Goal: Information Seeking & Learning: Check status

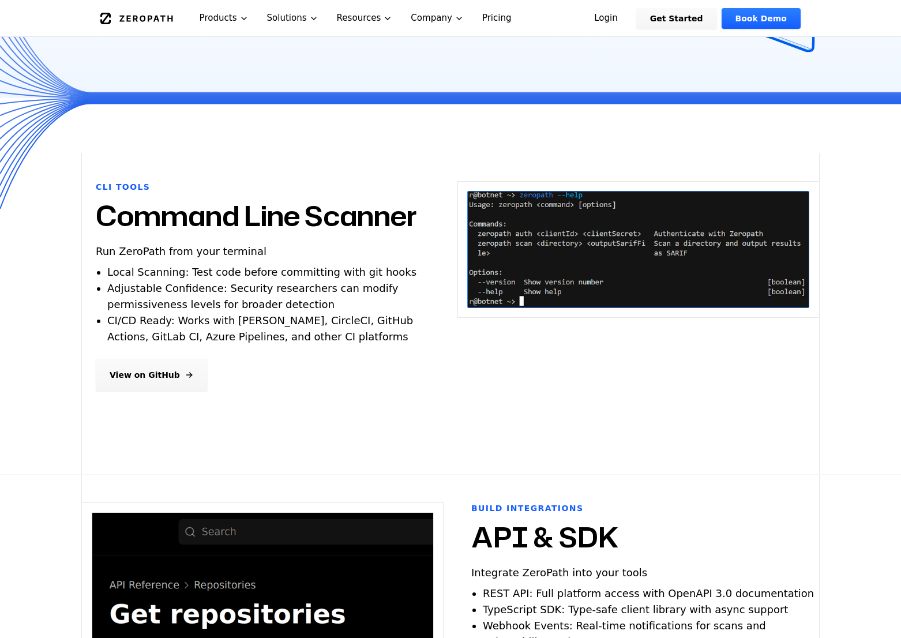
scroll to position [254, 0]
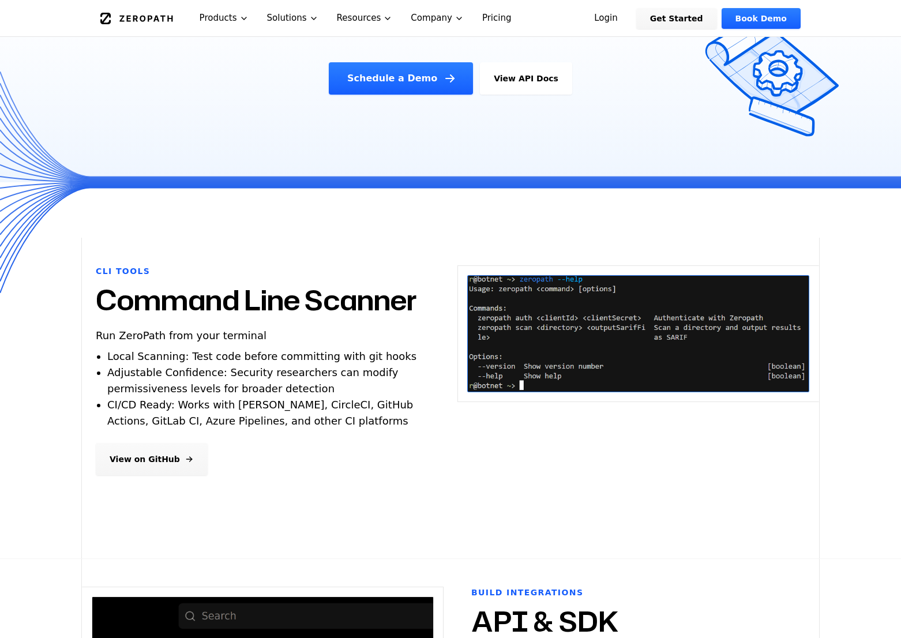
click at [151, 459] on link "View on GitHub" at bounding box center [152, 459] width 112 height 32
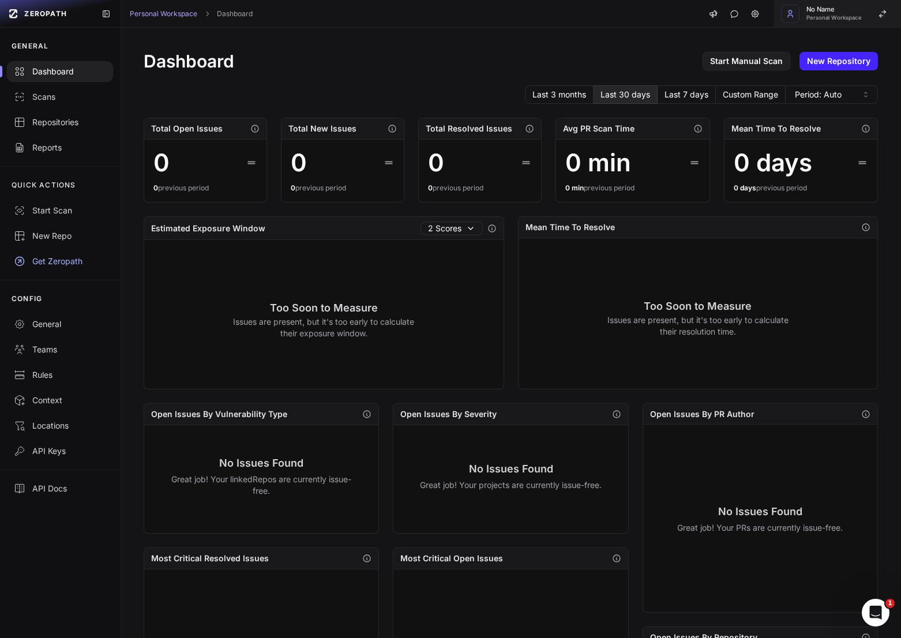
click at [867, 13] on button "No Name Personal Workspace" at bounding box center [837, 14] width 127 height 28
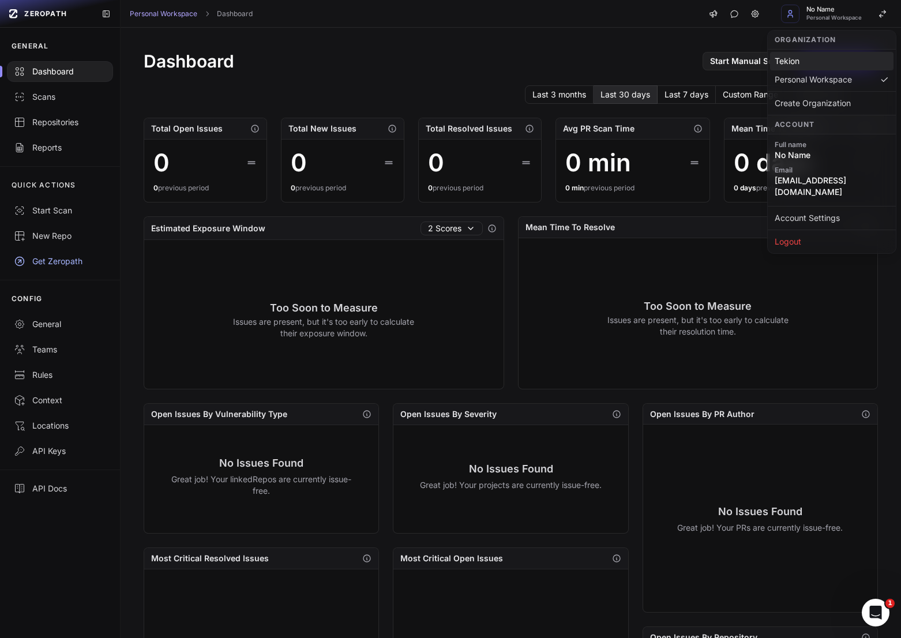
click at [808, 66] on div "Tekion" at bounding box center [831, 61] width 123 height 18
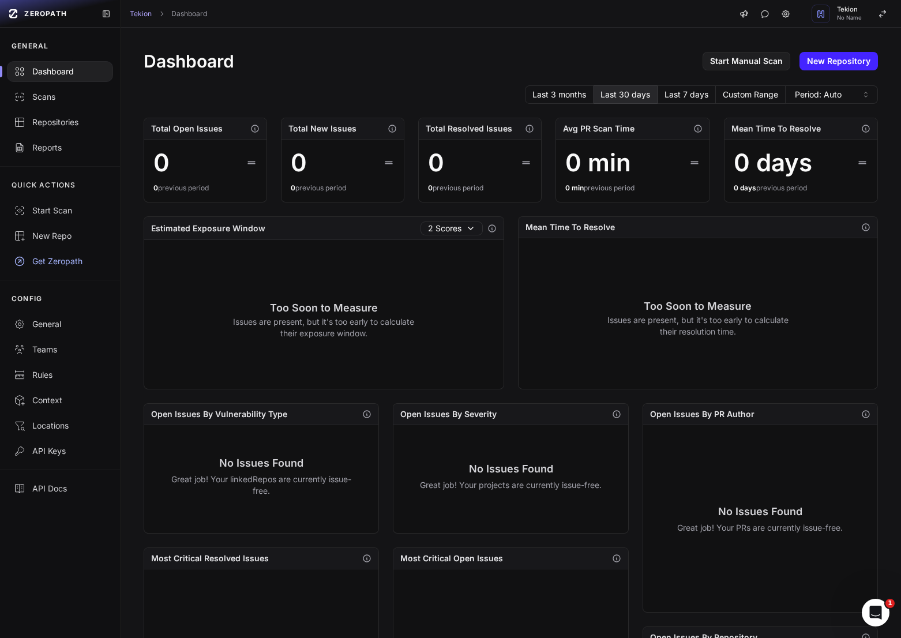
click at [505, 74] on div "Dashboard Start Manual Scan New Repository Last 3 months Last 30 days Last 7 da…" at bounding box center [510, 443] width 780 height 831
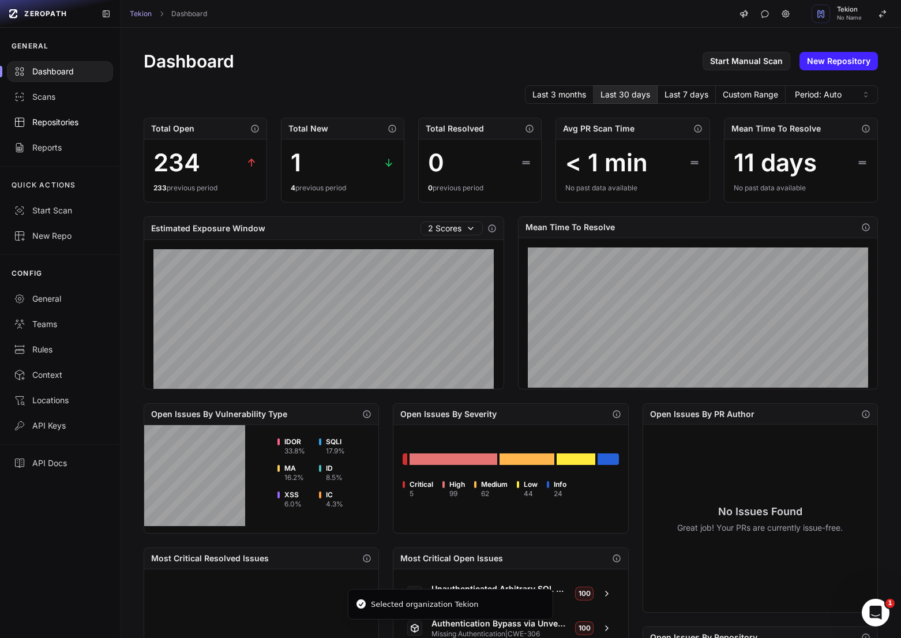
click at [42, 122] on div "Repositories" at bounding box center [60, 122] width 92 height 12
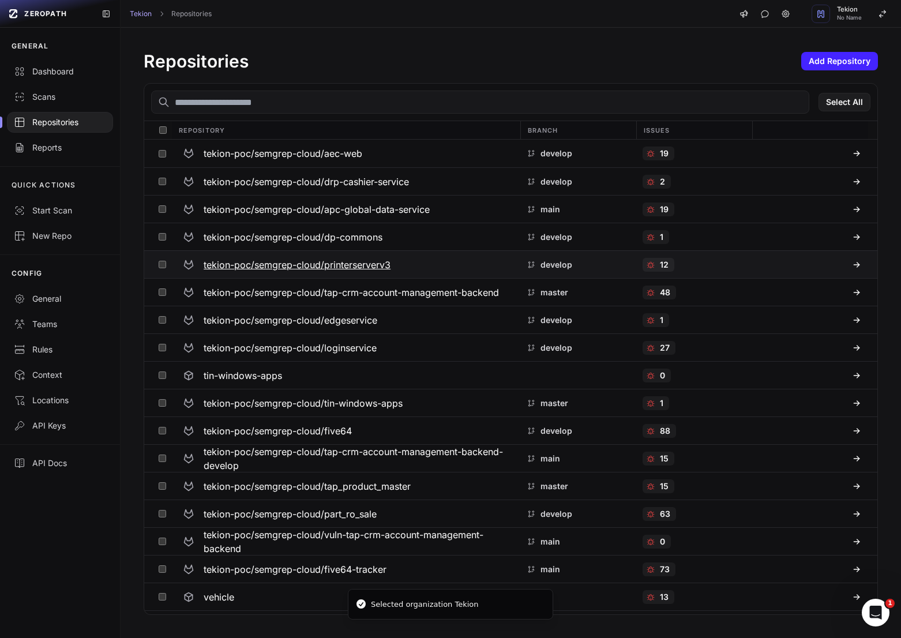
scroll to position [51, 0]
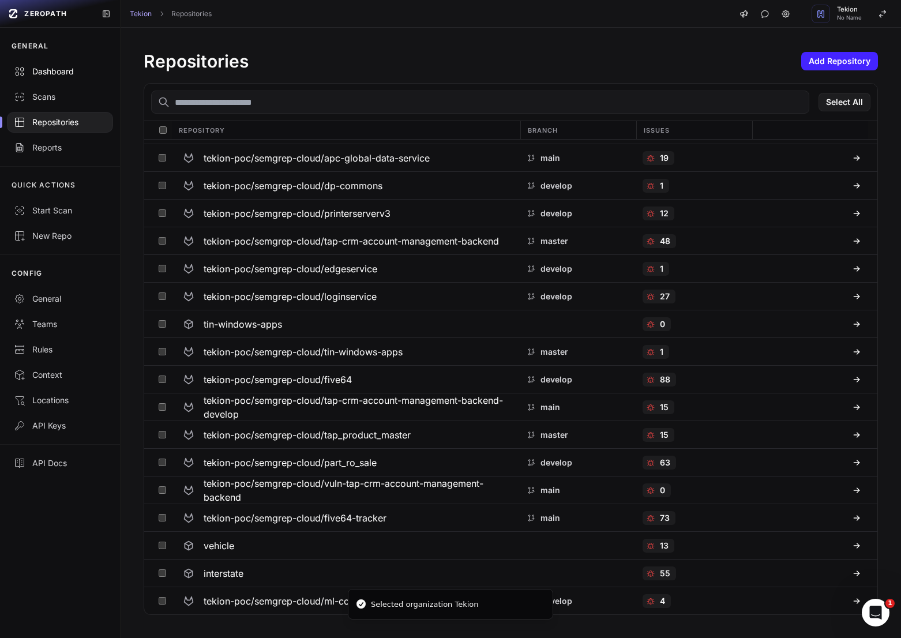
click at [66, 82] on link "Dashboard" at bounding box center [60, 71] width 120 height 25
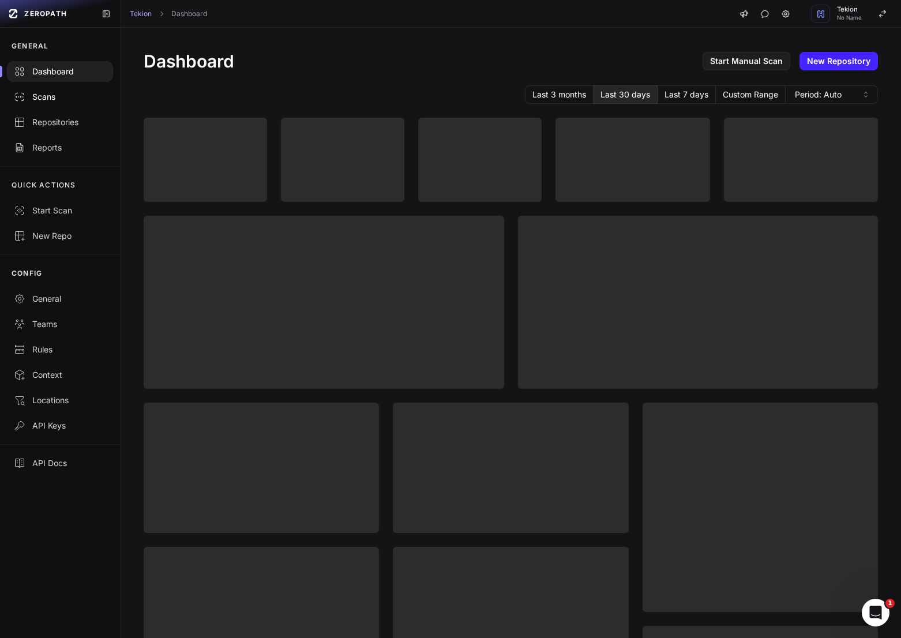
click at [57, 98] on div "Scans" at bounding box center [60, 97] width 92 height 12
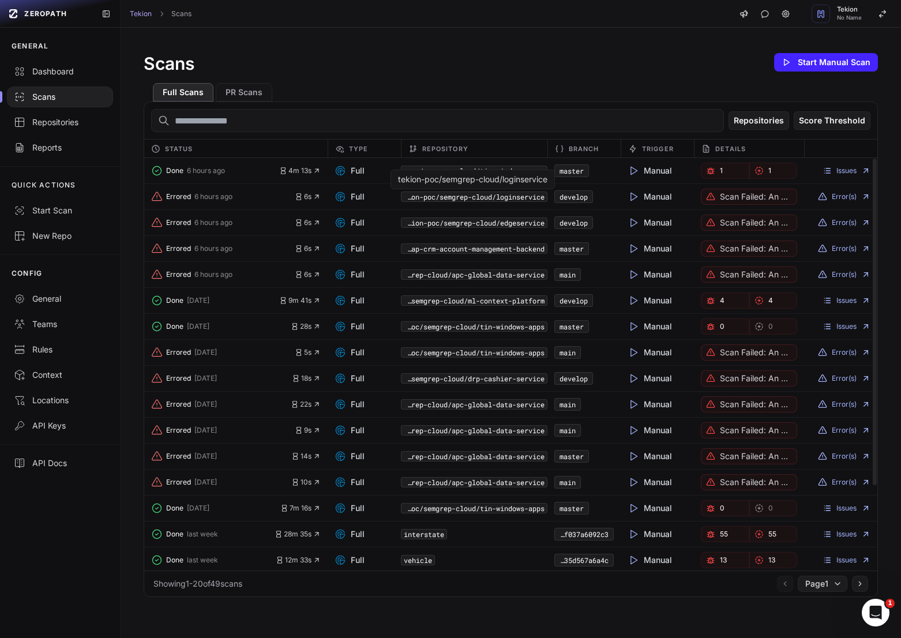
click at [491, 199] on code "tekion-poc/semgrep-cloud/loginservice" at bounding box center [474, 196] width 146 height 10
click at [206, 202] on button "Errored 6 hours ago" at bounding box center [223, 197] width 144 height 16
click at [484, 198] on code "tekion-poc/semgrep-cloud/loginservice" at bounding box center [474, 196] width 146 height 10
click at [492, 199] on code "tekion-poc/semgrep-cloud/loginservice" at bounding box center [474, 196] width 146 height 10
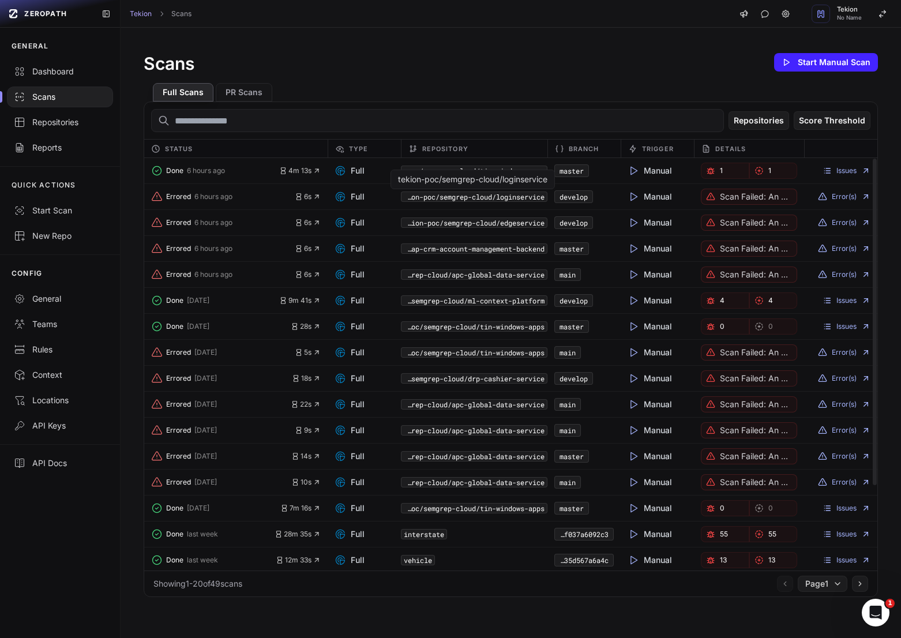
click at [492, 199] on code "tekion-poc/semgrep-cloud/loginservice" at bounding box center [474, 196] width 146 height 10
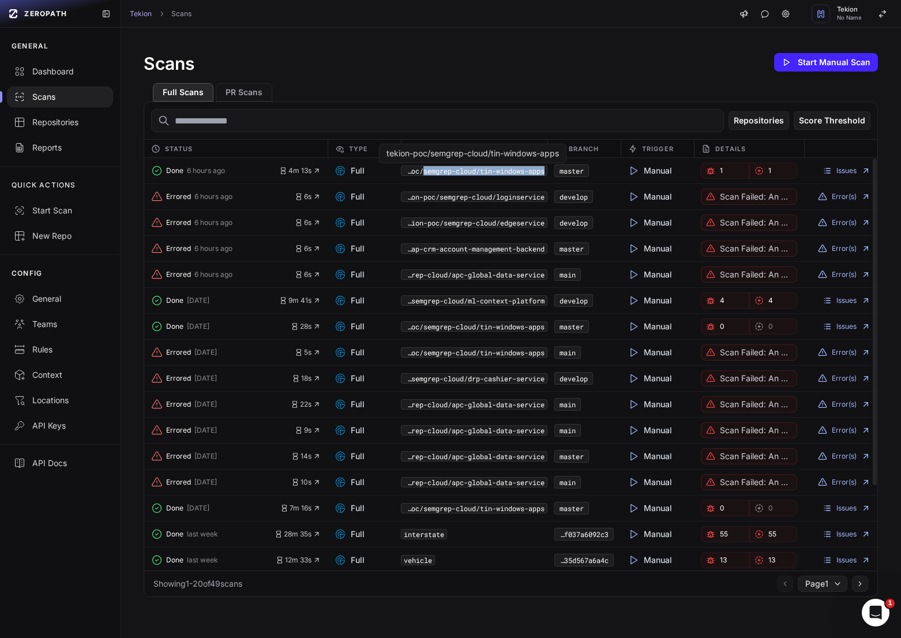
drag, startPoint x: 548, startPoint y: 174, endPoint x: 419, endPoint y: 175, distance: 129.1
click at [419, 175] on div "Done 6 hours ago 4m 13s Full tekion-poc/semgrep-cloud/tin-windows-apps master M…" at bounding box center [510, 171] width 733 height 26
copy div "semgrep-cloud/tin-windows-apps"
click at [54, 122] on div "Repositories" at bounding box center [60, 122] width 92 height 12
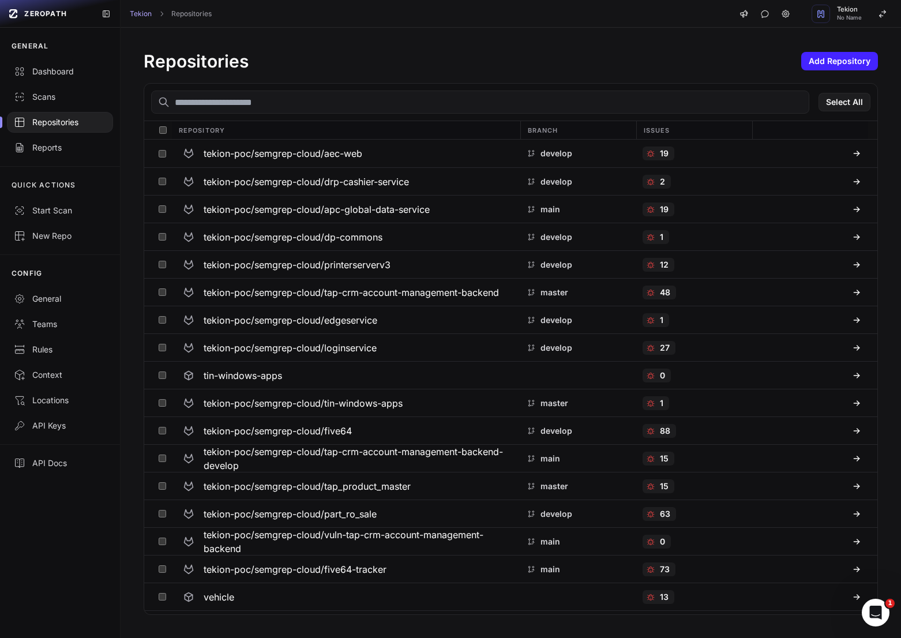
click at [331, 109] on input "text" at bounding box center [480, 102] width 658 height 23
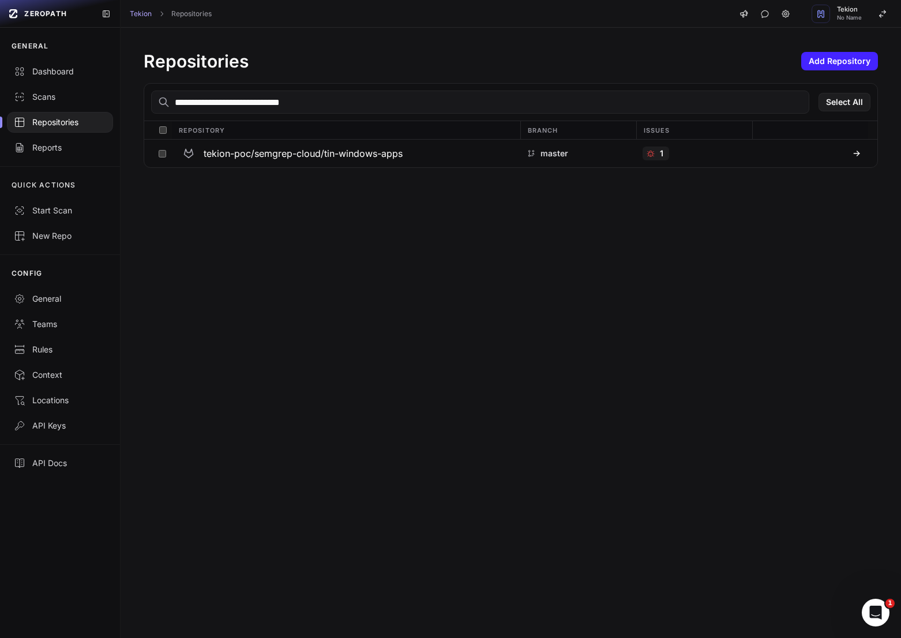
type input "**********"
click at [373, 156] on h3 "tekion-poc/semgrep-cloud/tin-windows-apps" at bounding box center [303, 153] width 199 height 14
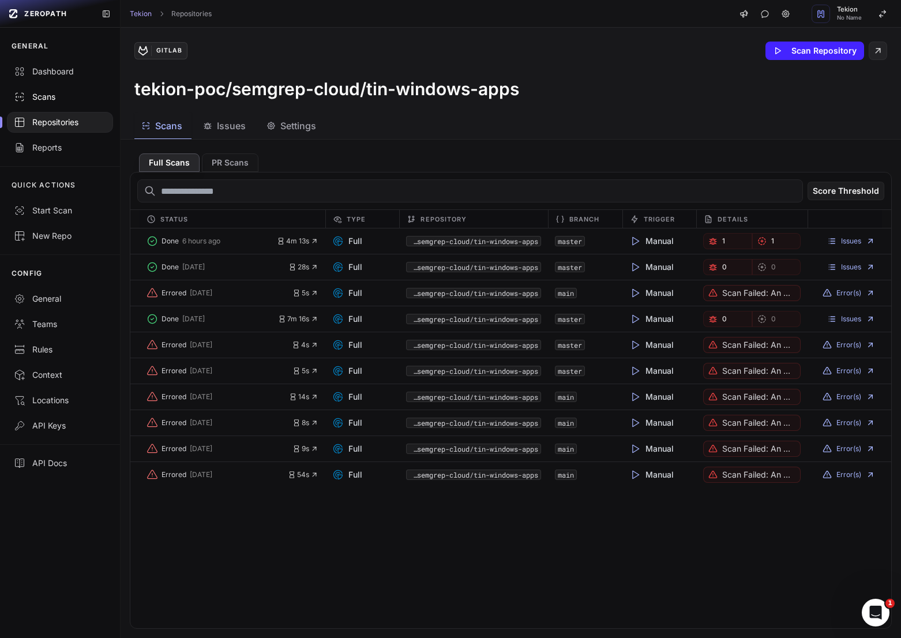
click at [77, 93] on div "Scans" at bounding box center [60, 97] width 92 height 12
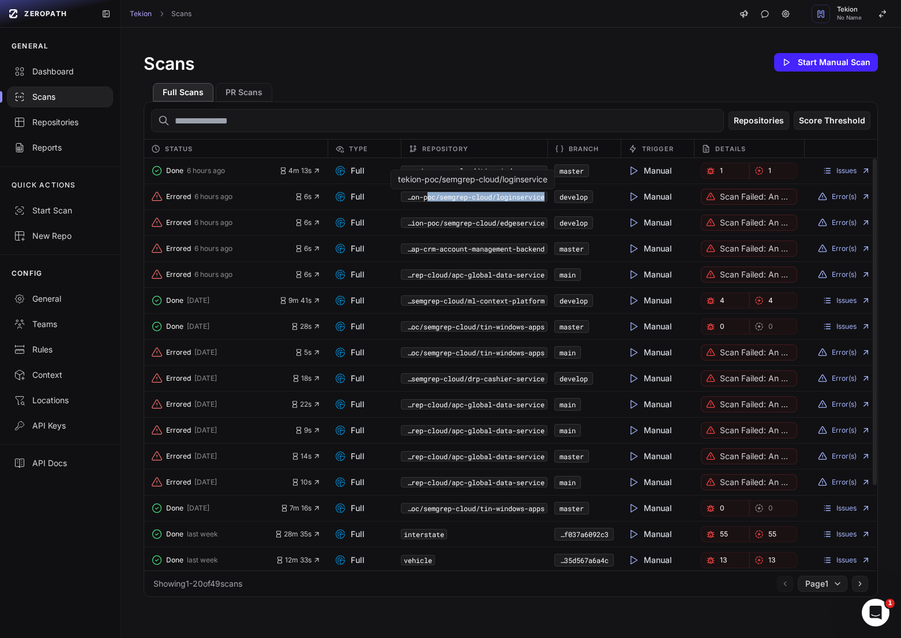
drag, startPoint x: 548, startPoint y: 194, endPoint x: 425, endPoint y: 199, distance: 122.9
click at [425, 236] on div "Errored 6 hours ago 6s Full tekion-poc/semgrep-cloud/loginservice develop Manua…" at bounding box center [510, 249] width 733 height 26
copy div "oc/semgrep-cloud/loginservice"
click at [48, 127] on div "Repositories" at bounding box center [60, 122] width 92 height 12
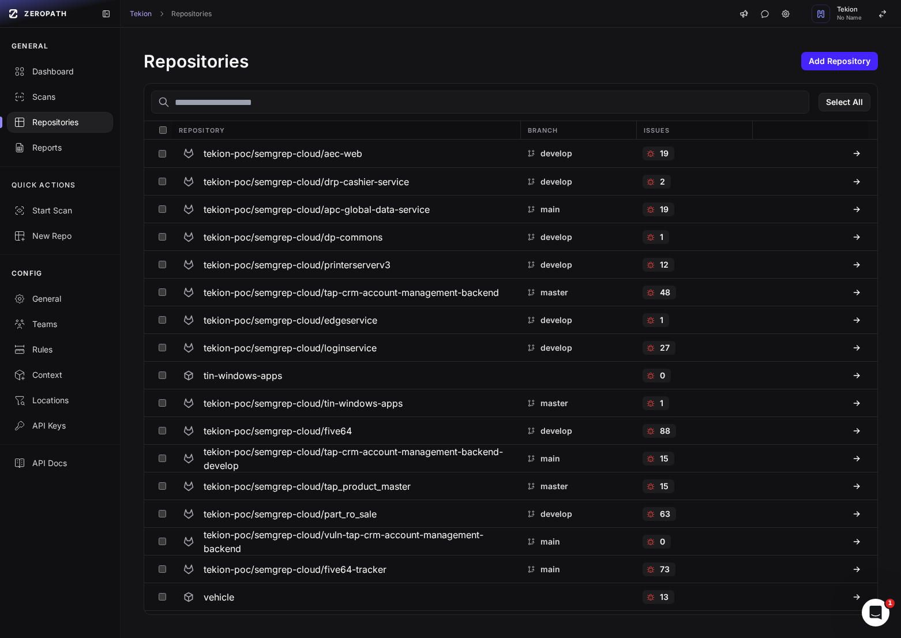
click at [295, 100] on input "text" at bounding box center [480, 102] width 658 height 23
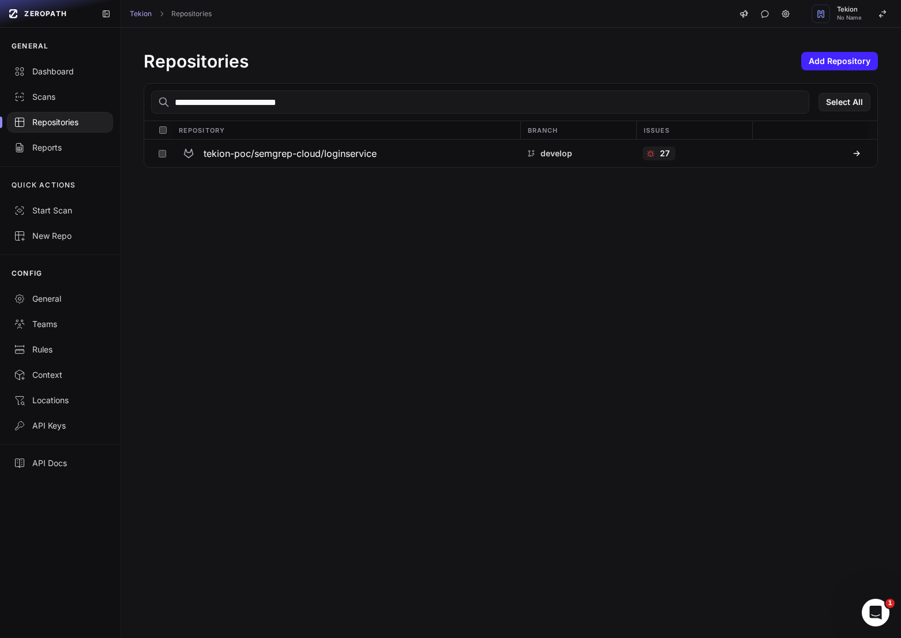
type input "**********"
click at [341, 146] on h3 "tekion-poc/semgrep-cloud/loginservice" at bounding box center [290, 153] width 173 height 14
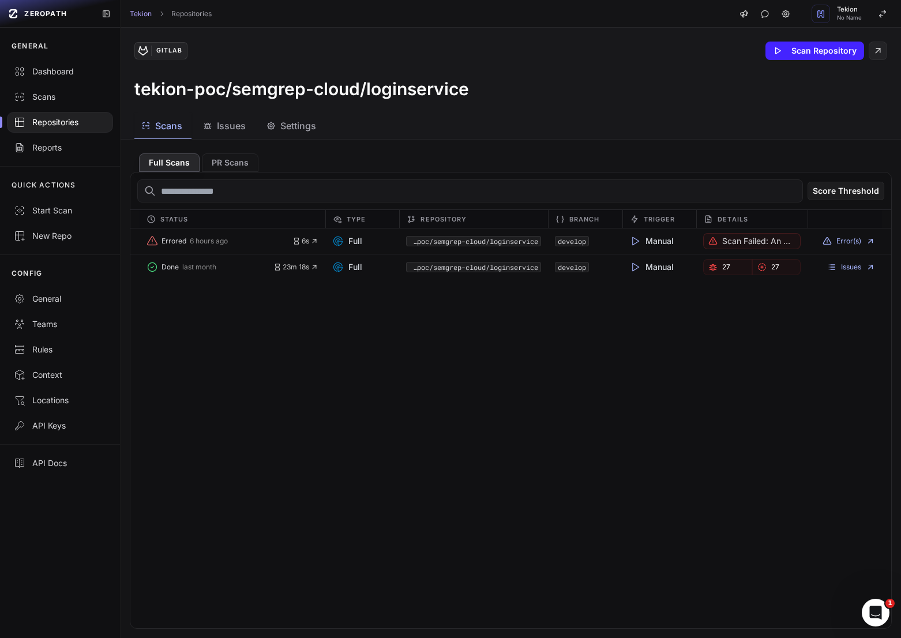
click at [292, 130] on span "Settings" at bounding box center [298, 126] width 36 height 14
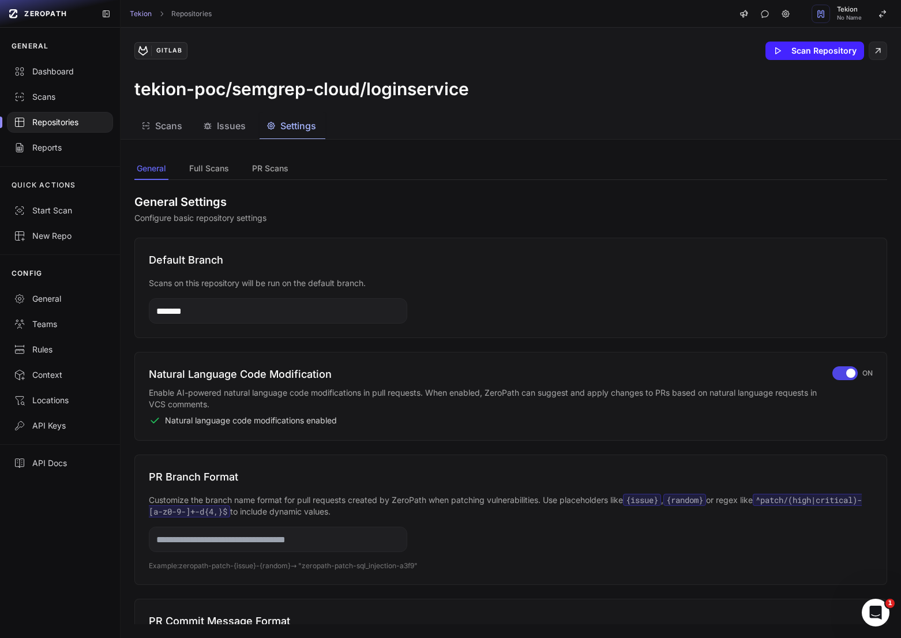
click at [451, 95] on h3 "tekion-poc/semgrep-cloud/loginservice" at bounding box center [301, 88] width 334 height 21
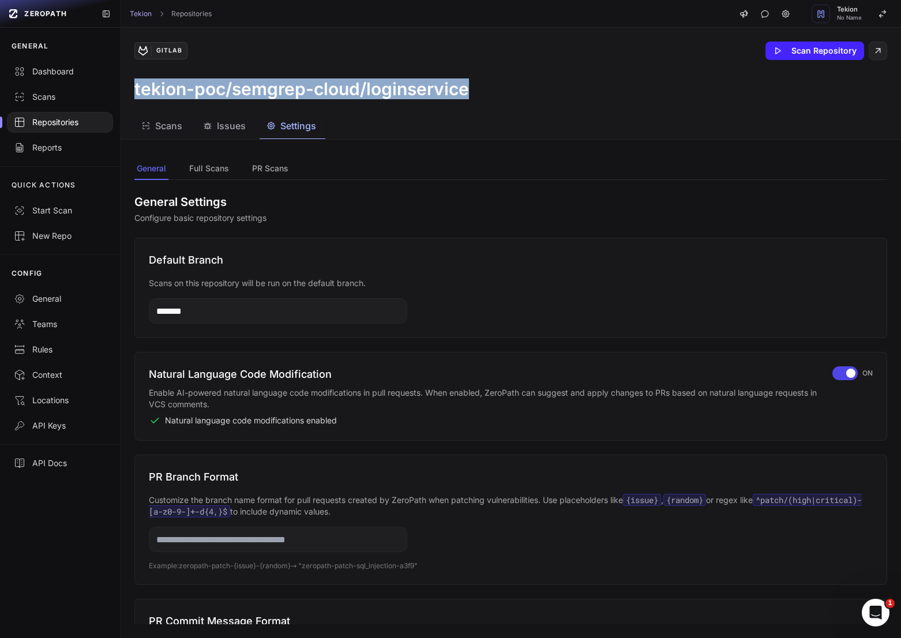
click at [451, 95] on h3 "tekion-poc/semgrep-cloud/loginservice" at bounding box center [301, 88] width 334 height 21
copy div "tekion-poc/semgrep-cloud/loginservice"
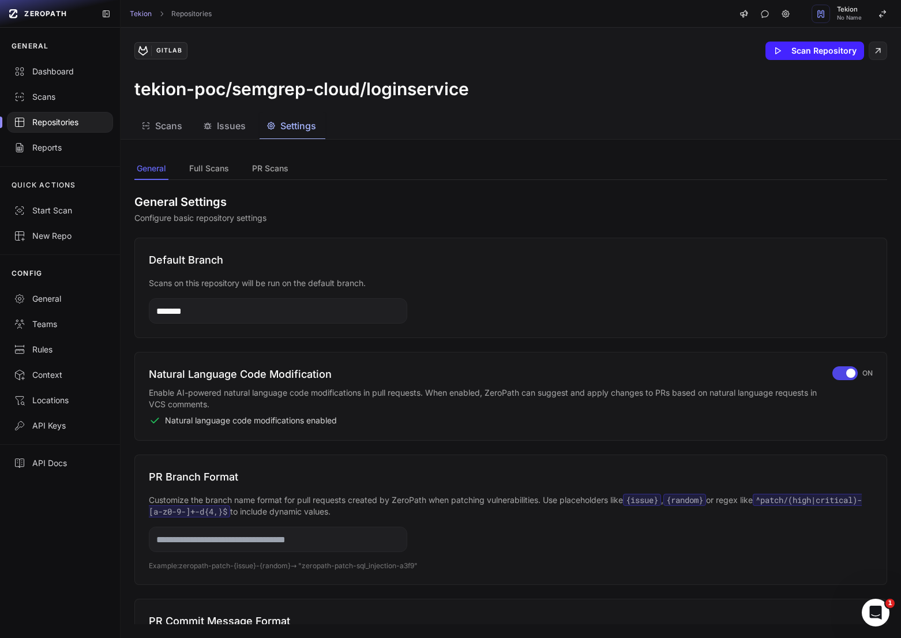
click at [463, 93] on h3 "tekion-poc/semgrep-cloud/loginservice" at bounding box center [301, 88] width 334 height 21
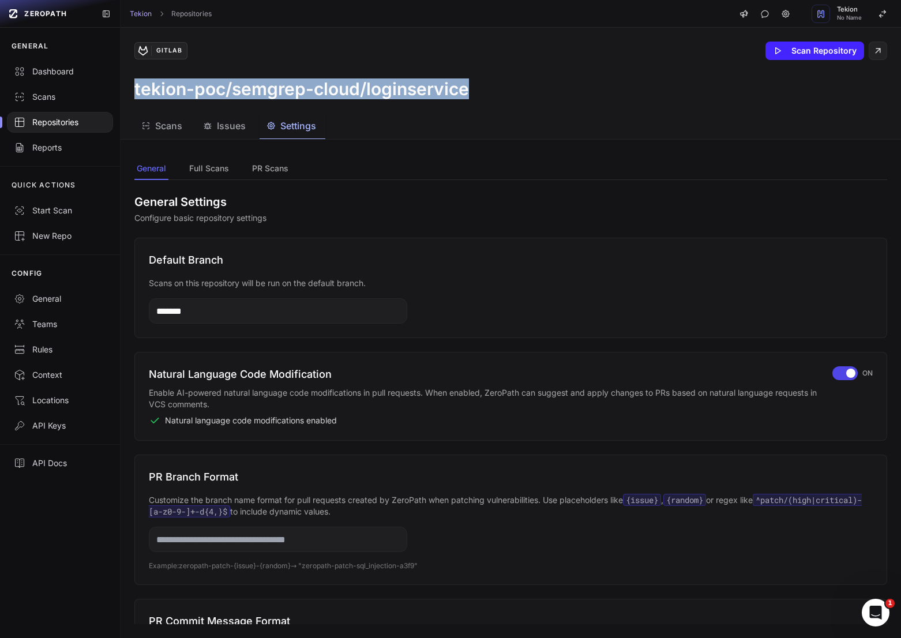
drag, startPoint x: 494, startPoint y: 93, endPoint x: 135, endPoint y: 91, distance: 359.2
click at [135, 91] on div "tekion-poc/semgrep-cloud/loginservice" at bounding box center [510, 88] width 752 height 21
copy h3 "tekion-poc/semgrep-cloud/loginservice"
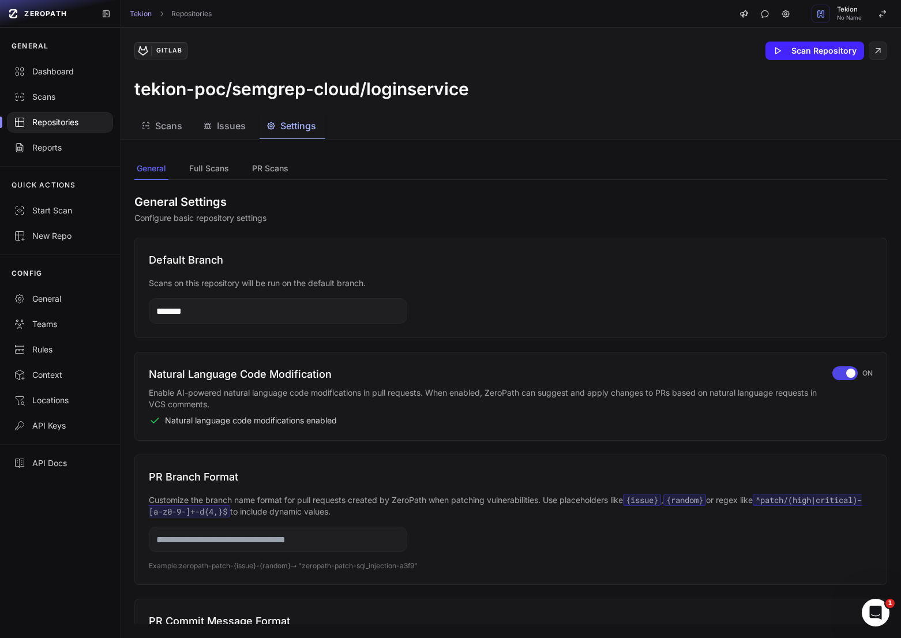
click at [228, 312] on input "*******" at bounding box center [278, 310] width 258 height 25
